Goal: Task Accomplishment & Management: Manage account settings

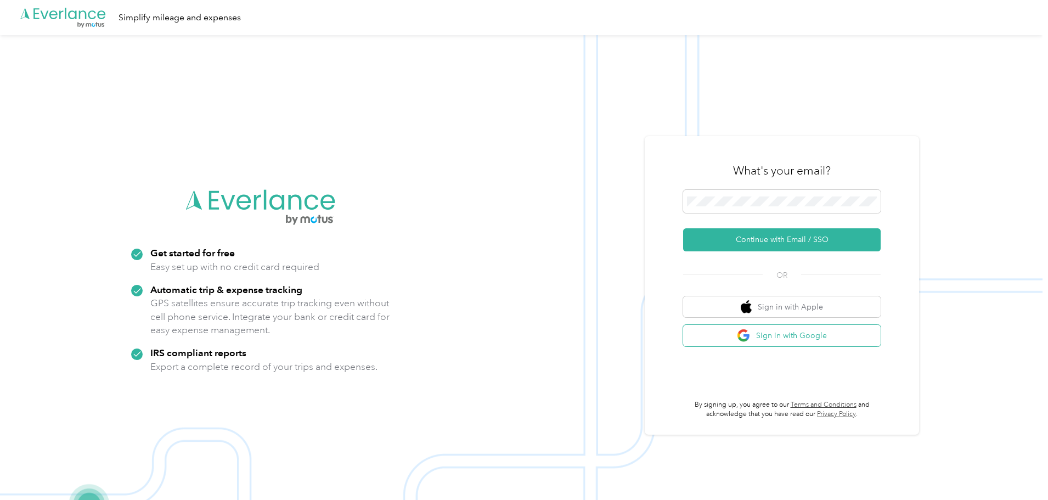
click at [776, 330] on button "Sign in with Google" at bounding box center [781, 335] width 197 height 21
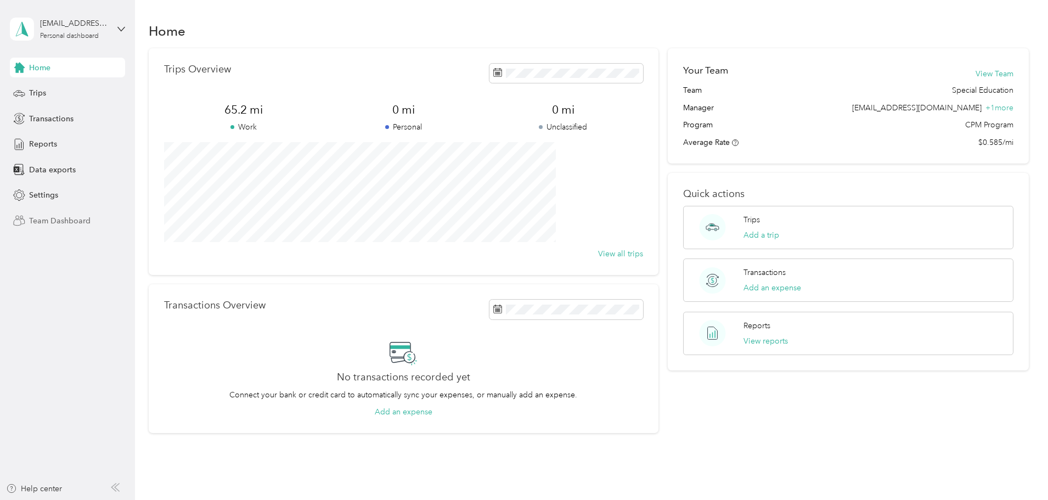
click at [54, 219] on span "Team Dashboard" at bounding box center [59, 221] width 61 height 12
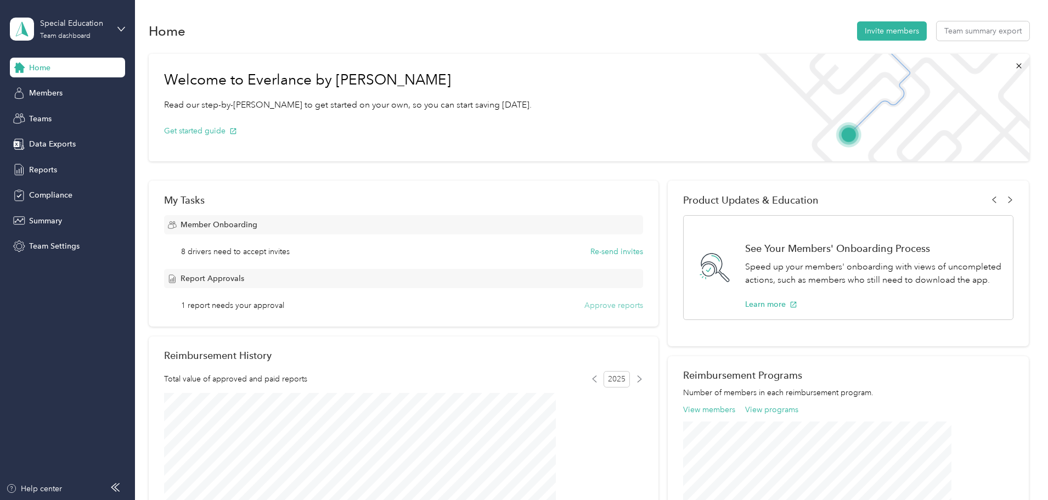
click at [613, 302] on button "Approve reports" at bounding box center [613, 305] width 59 height 12
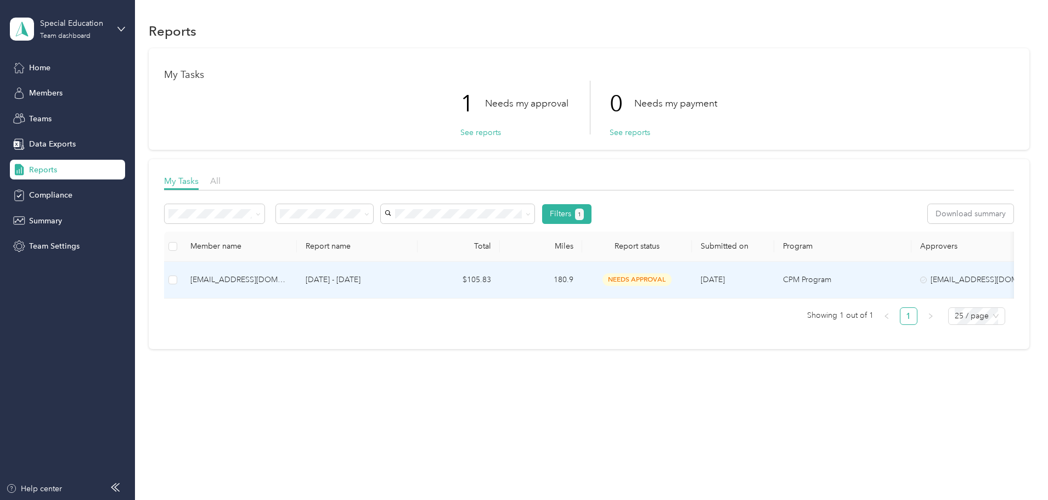
click at [671, 281] on span "needs approval" at bounding box center [636, 279] width 69 height 13
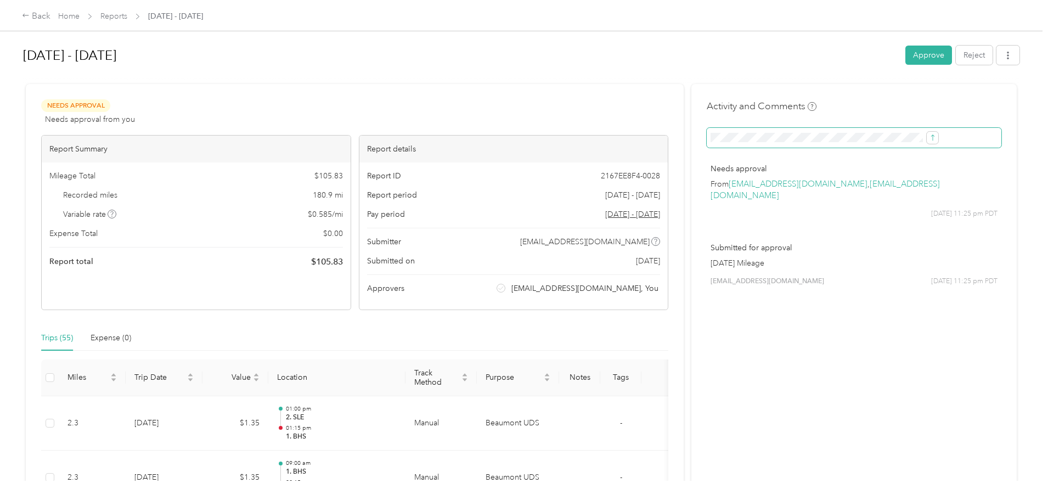
click at [907, 138] on span at bounding box center [853, 138] width 295 height 20
click at [929, 140] on icon "submit" at bounding box center [933, 138] width 8 height 8
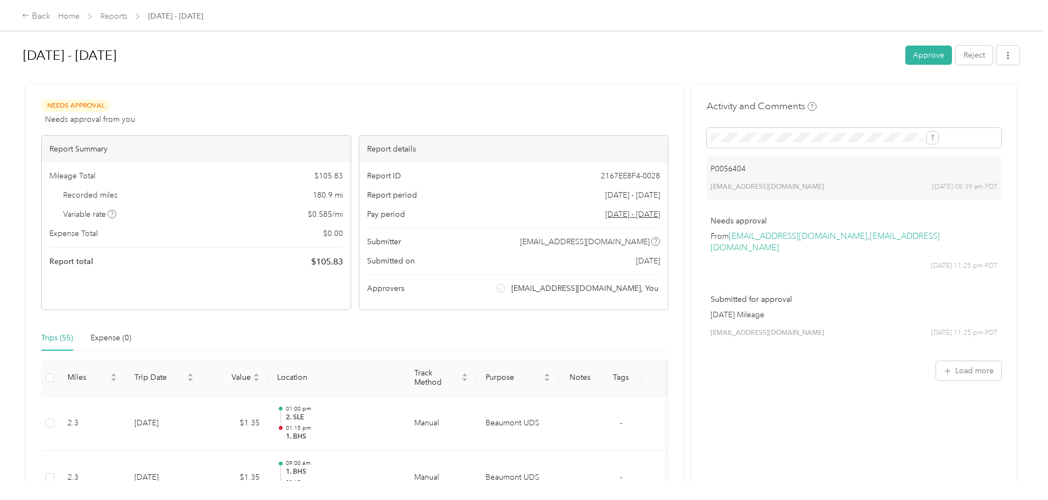
click at [895, 170] on p "P0056404" at bounding box center [853, 169] width 287 height 12
drag, startPoint x: 885, startPoint y: 174, endPoint x: 832, endPoint y: 161, distance: 54.1
click at [833, 157] on div "P0056404 [EMAIL_ADDRESS][DOMAIN_NAME] [DATE] 08:39 am PDT" at bounding box center [853, 177] width 295 height 44
click at [719, 184] on div "P0056404 [EMAIL_ADDRESS][DOMAIN_NAME] [DATE] 08:39 am PDT" at bounding box center [853, 177] width 295 height 44
click at [996, 56] on button "button" at bounding box center [1007, 55] width 23 height 19
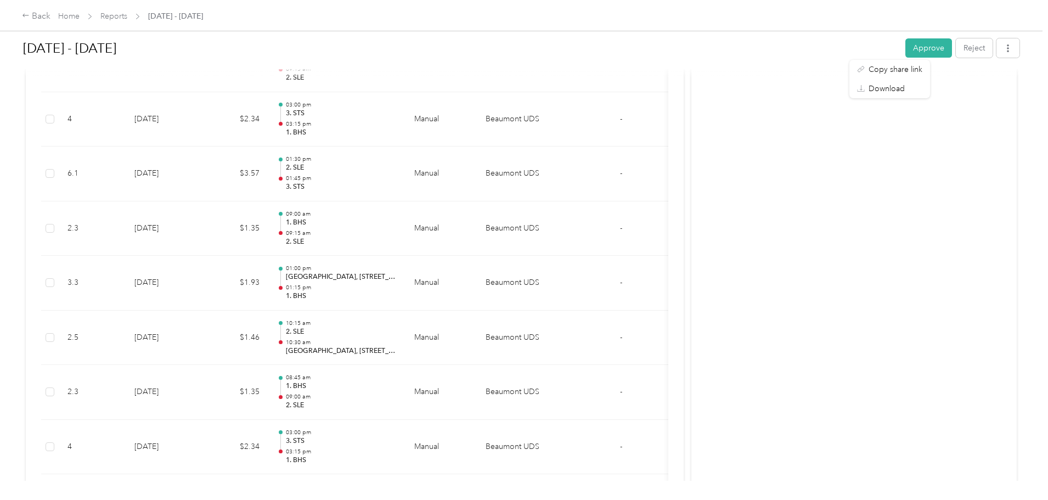
scroll to position [139, 0]
